Goal: Task Accomplishment & Management: Manage account settings

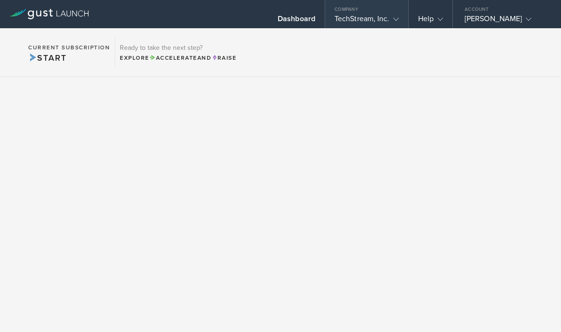
click at [368, 23] on div "TechStream, Inc." at bounding box center [367, 21] width 64 height 14
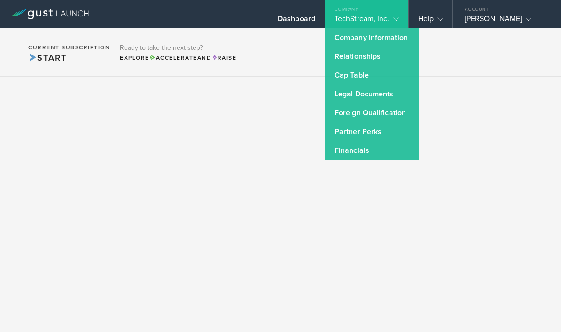
click at [473, 47] on section "Current Subscription Start Ready to take the next step? Explore Accelerate and …" at bounding box center [280, 52] width 561 height 48
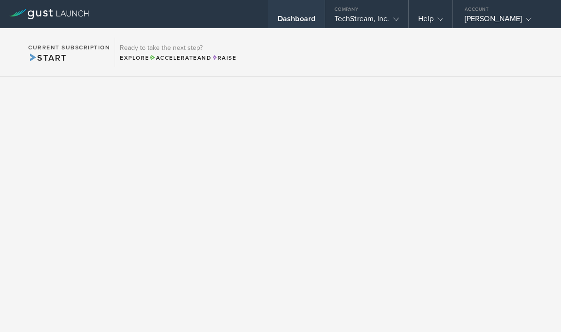
click at [284, 19] on div "Dashboard" at bounding box center [297, 21] width 38 height 14
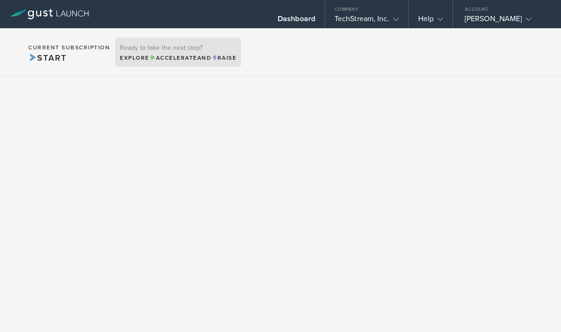
click at [173, 59] on span "Accelerate" at bounding box center [173, 58] width 48 height 7
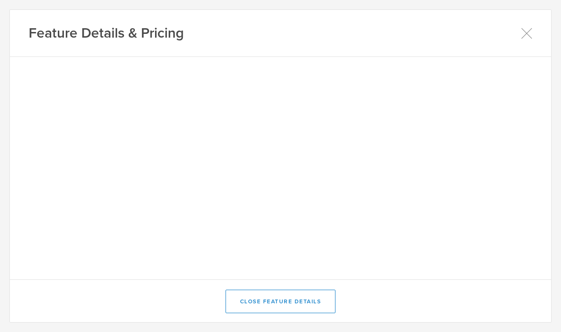
click at [307, 47] on div "Feature Details & Pricing" at bounding box center [280, 33] width 541 height 47
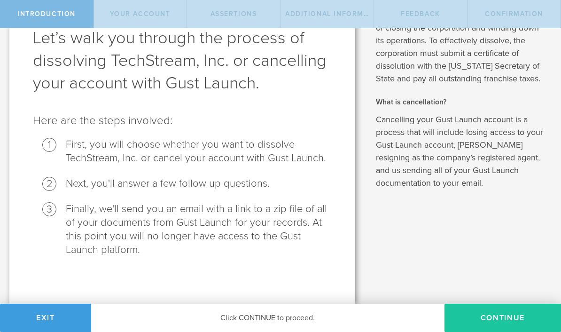
scroll to position [57, 0]
click at [492, 264] on button "Continue" at bounding box center [503, 318] width 117 height 28
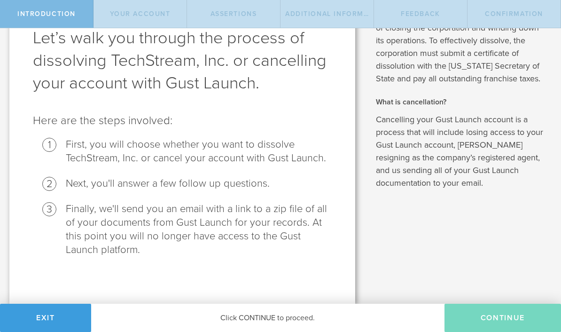
scroll to position [0, 0]
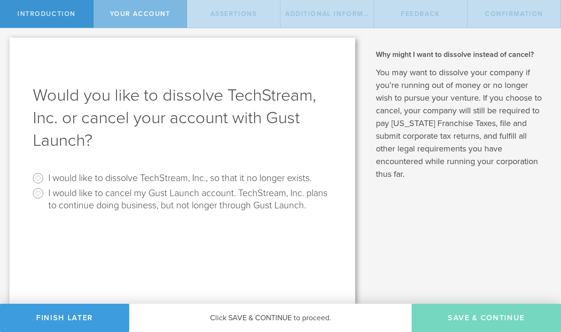
click at [39, 180] on input "I would like to dissolve TechStream, Inc., so that it no longer exists." at bounding box center [38, 178] width 15 height 15
radio input "true"
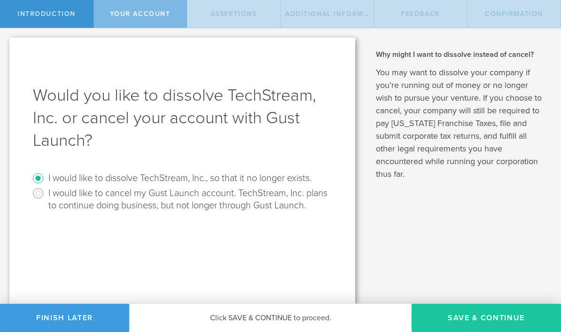
click at [455, 264] on button "Save & Continue" at bounding box center [486, 318] width 149 height 28
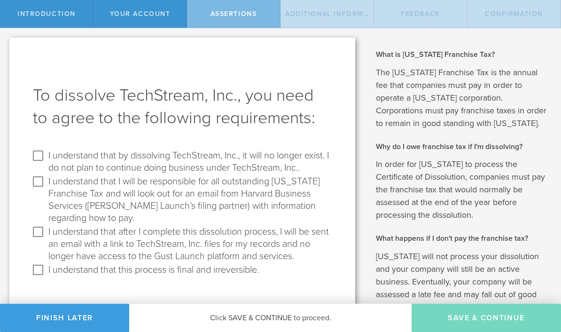
click at [39, 155] on input "I understand that by dissolving TechStream, Inc., it will no longer exist. I do…" at bounding box center [38, 155] width 15 height 15
checkbox input "true"
click at [38, 183] on input "I understand that I will be responsible for all outstanding Delaware Franchise …" at bounding box center [38, 181] width 15 height 15
checkbox input "true"
click at [39, 230] on input "I understand that after I complete this dissolution process, I will be sent an …" at bounding box center [38, 231] width 15 height 15
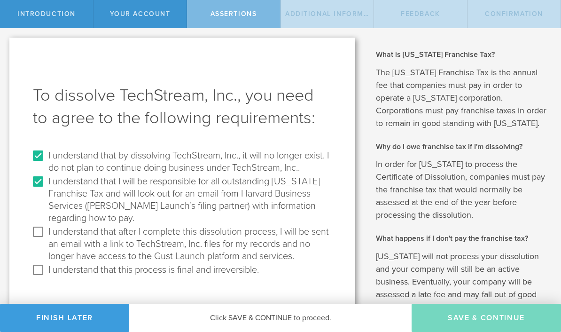
checkbox input "true"
click at [36, 264] on input "I understand that this process is final and irreversible." at bounding box center [38, 269] width 15 height 15
checkbox input "true"
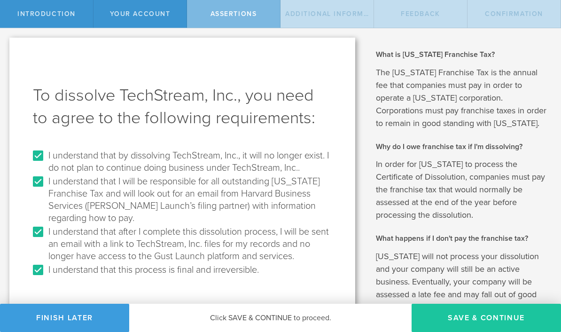
click at [479, 264] on button "Save & Continue" at bounding box center [486, 318] width 149 height 28
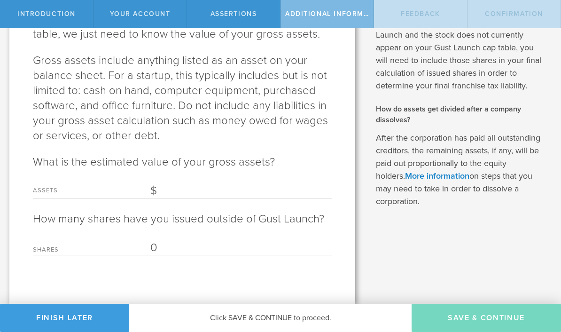
scroll to position [219, 0]
click at [175, 191] on input "Assets" at bounding box center [240, 191] width 181 height 14
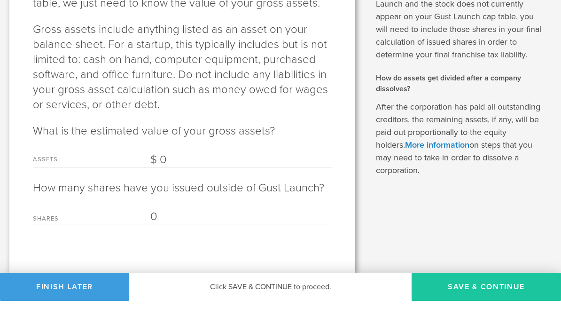
type input "0"
click at [493, 28] on div "Introduction Your Account Assertions Additional Information Feedback Confirmati…" at bounding box center [280, 14] width 561 height 28
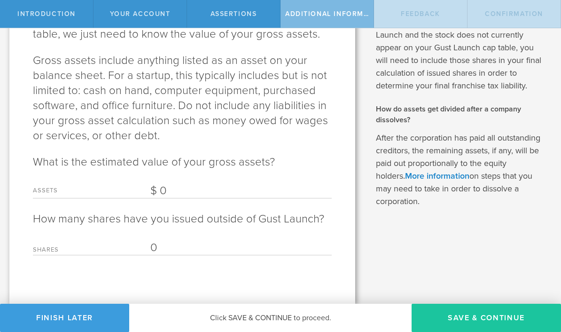
click at [493, 264] on button "Save & Continue" at bounding box center [486, 318] width 149 height 28
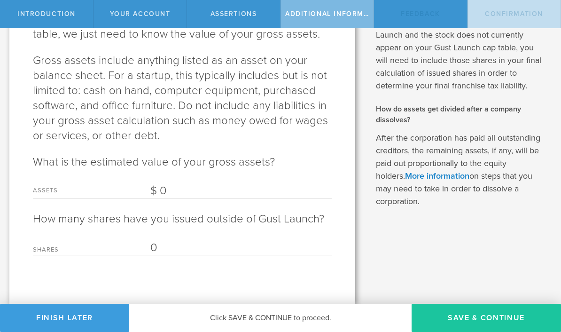
scroll to position [0, 0]
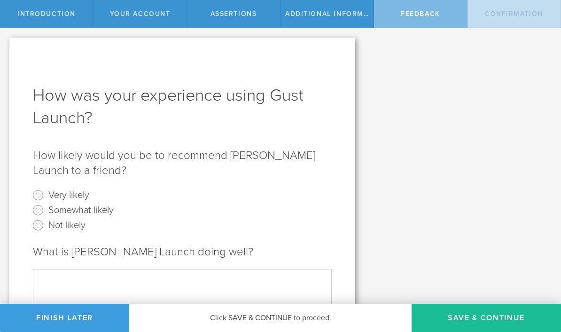
click at [71, 195] on label "Very likely" at bounding box center [68, 195] width 41 height 14
click at [46, 195] on input "Very likely" at bounding box center [38, 195] width 15 height 15
radio input "true"
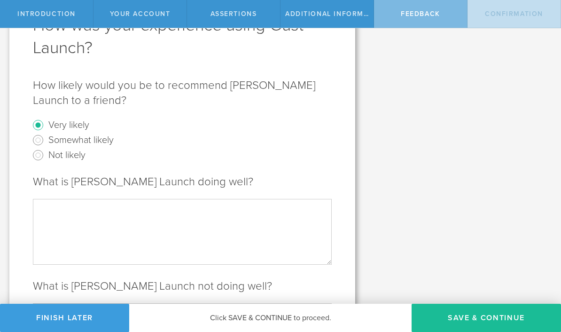
scroll to position [74, 0]
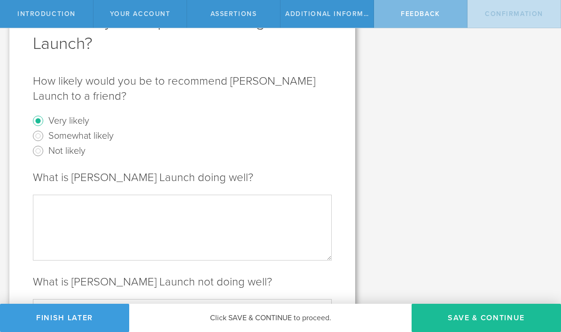
click at [123, 219] on textarea at bounding box center [182, 227] width 299 height 65
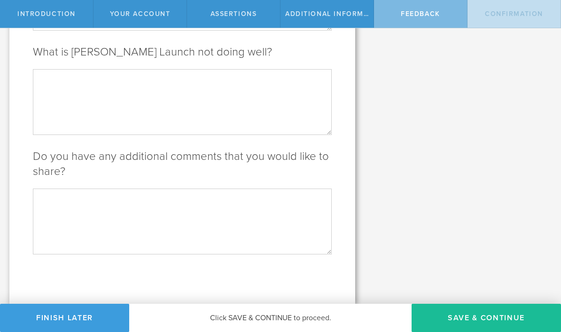
scroll to position [304, 0]
type textarea "Easy to use"
click at [493, 264] on button "Save & Continue" at bounding box center [486, 318] width 149 height 28
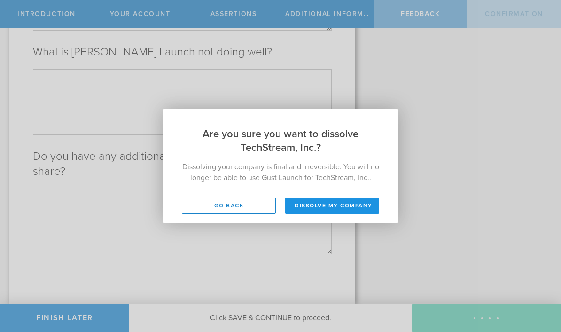
click at [320, 206] on button "Dissolve my company" at bounding box center [332, 205] width 94 height 16
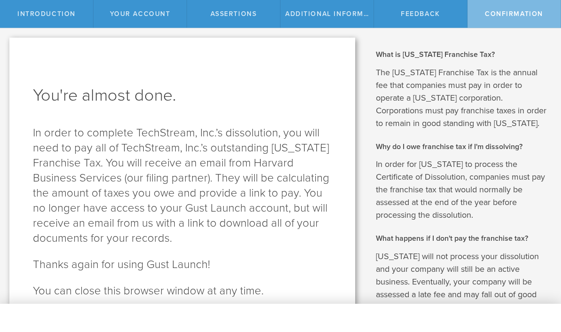
scroll to position [0, 0]
